Goal: Task Accomplishment & Management: Manage account settings

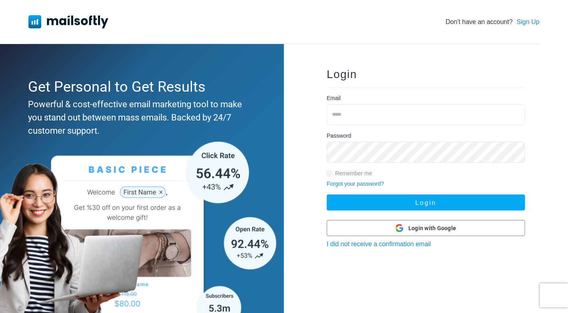
click at [349, 98] on div "Email" at bounding box center [426, 113] width 199 height 38
click at [341, 102] on div "Email" at bounding box center [426, 113] width 199 height 38
click at [340, 111] on input "email" at bounding box center [426, 114] width 199 height 21
type input "*"
type input "**********"
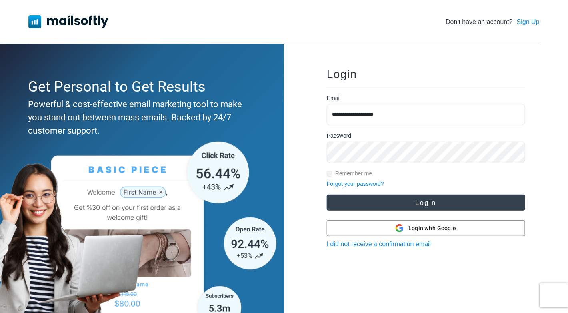
click at [416, 198] on button "Login" at bounding box center [426, 203] width 199 height 16
